Goal: Information Seeking & Learning: Learn about a topic

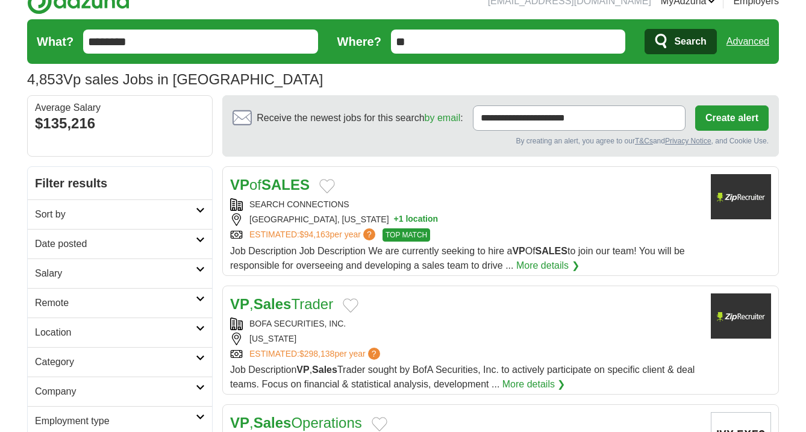
scroll to position [5, 0]
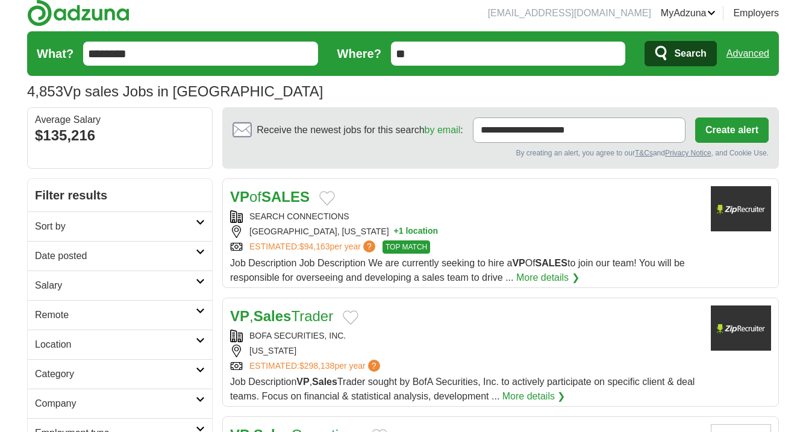
click at [736, 54] on link "Advanced" at bounding box center [748, 54] width 43 height 24
click at [744, 55] on link "Advanced" at bounding box center [748, 54] width 43 height 24
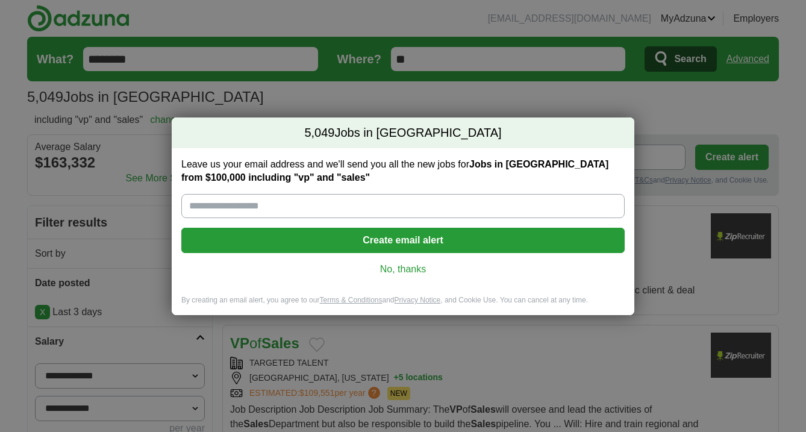
click at [420, 271] on link "No, thanks" at bounding box center [403, 269] width 424 height 13
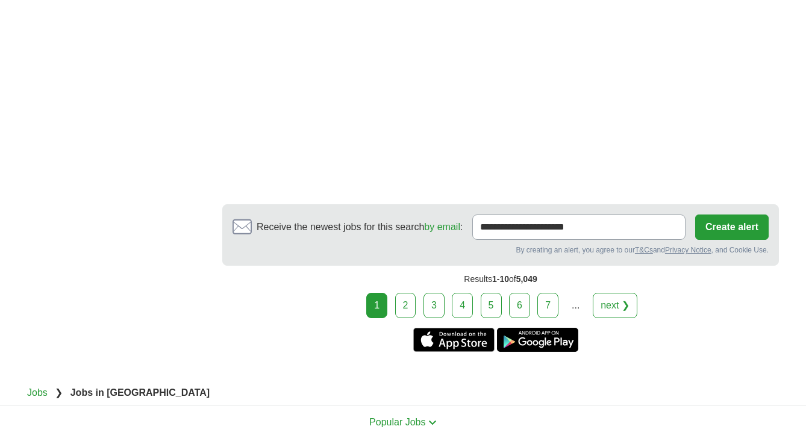
scroll to position [2292, 0]
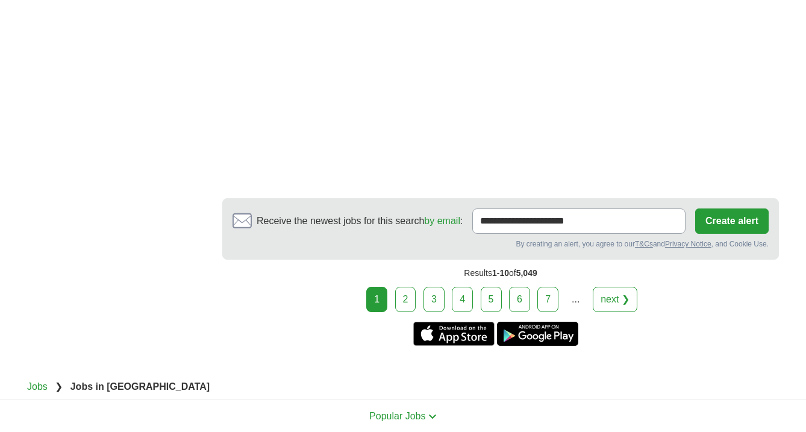
click at [403, 300] on link "2" at bounding box center [405, 299] width 21 height 25
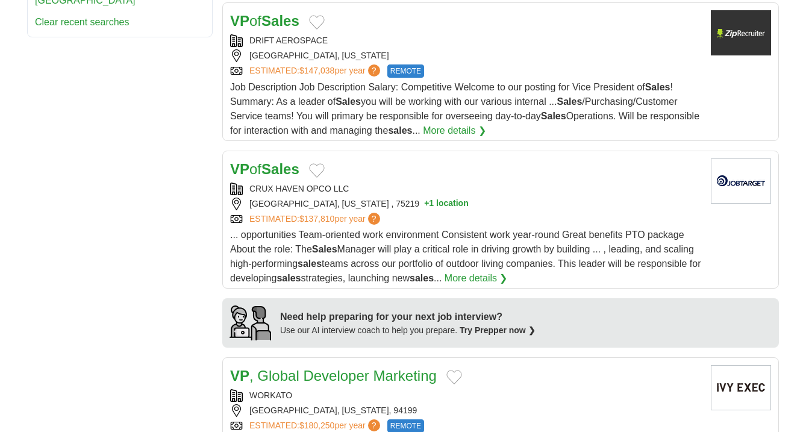
scroll to position [848, 0]
click at [486, 136] on link "More details ❯" at bounding box center [454, 130] width 63 height 14
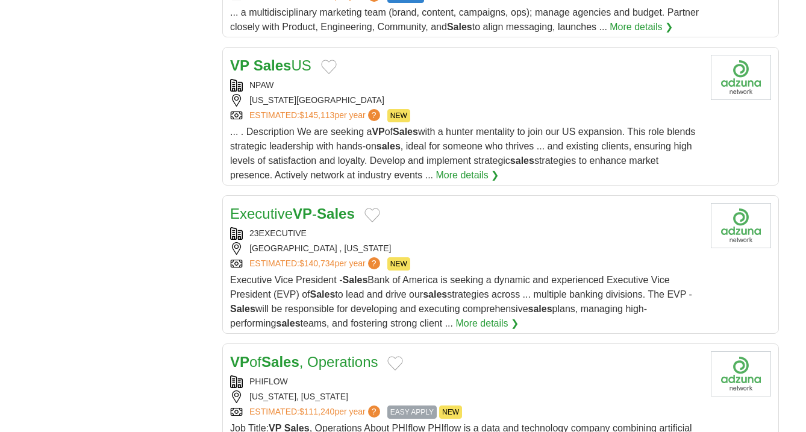
scroll to position [1278, 0]
click at [500, 181] on link "More details ❯" at bounding box center [467, 174] width 63 height 14
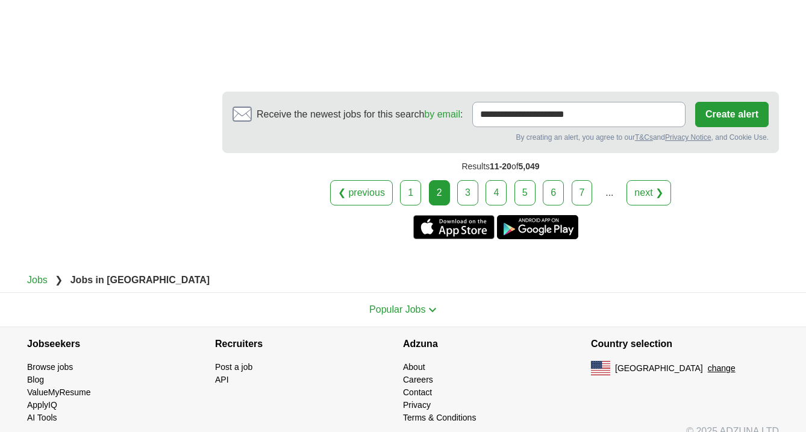
scroll to position [2421, 0]
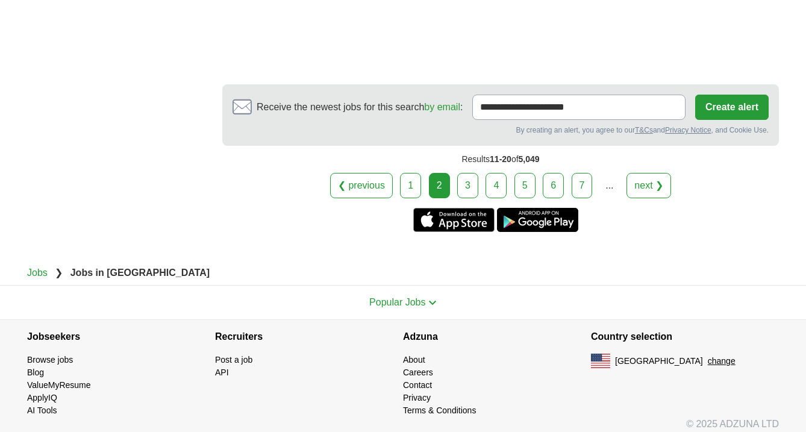
click at [471, 198] on link "3" at bounding box center [467, 185] width 21 height 25
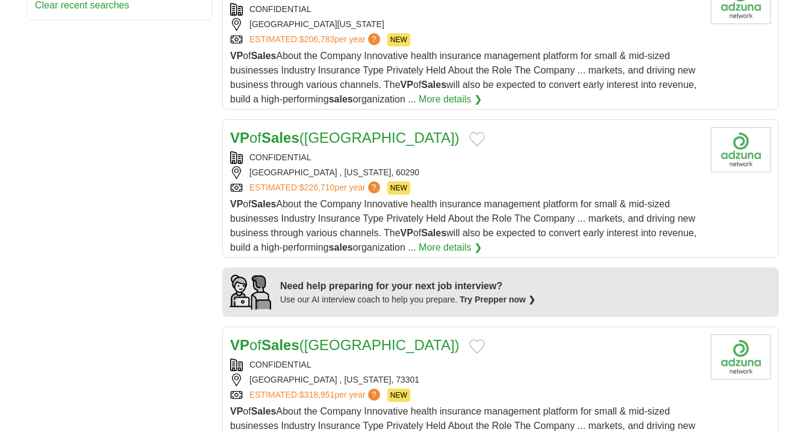
scroll to position [893, 0]
